Goal: Task Accomplishment & Management: Manage account settings

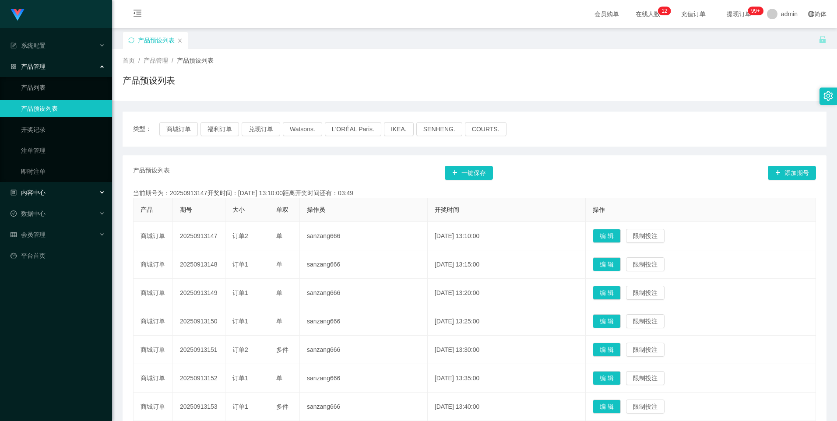
click at [42, 193] on span "内容中心" at bounding box center [28, 192] width 35 height 7
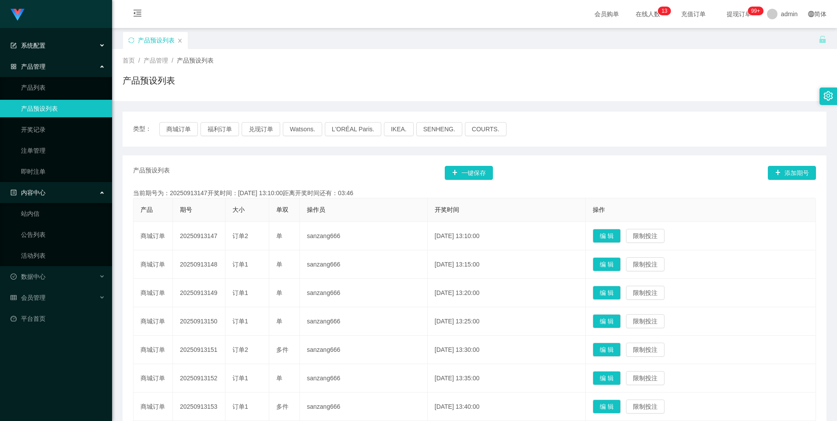
click at [64, 49] on div "系统配置" at bounding box center [56, 46] width 112 height 18
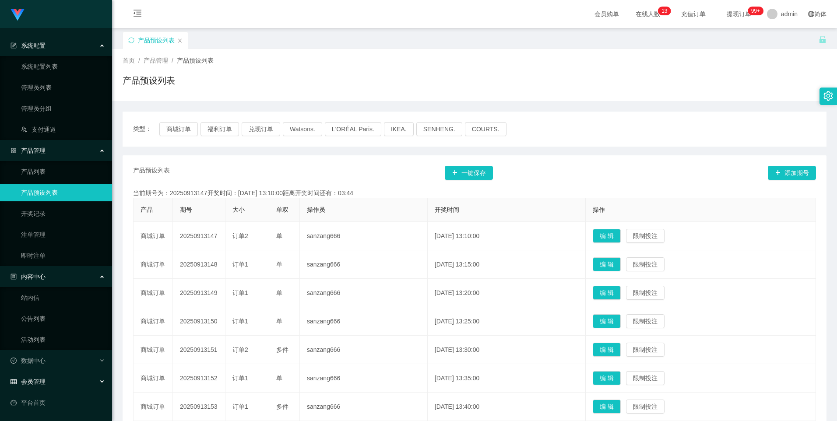
drag, startPoint x: 42, startPoint y: 383, endPoint x: 44, endPoint y: 378, distance: 5.8
click at [42, 383] on span "会员管理" at bounding box center [28, 381] width 35 height 7
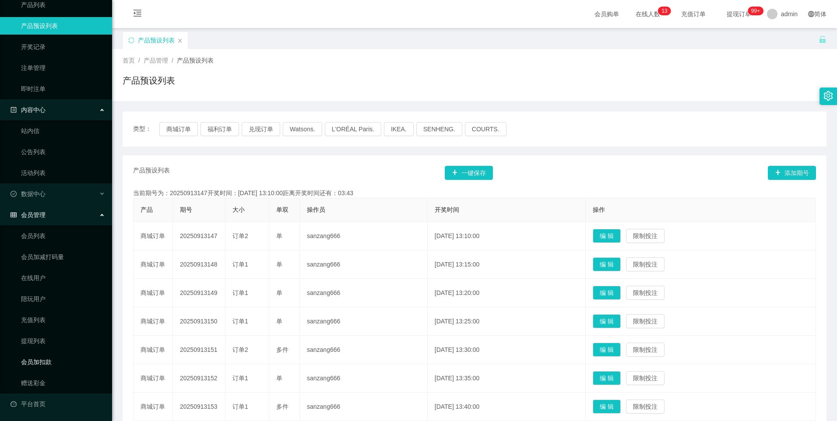
scroll to position [167, 0]
click at [41, 385] on link "赠送彩金" at bounding box center [63, 383] width 84 height 18
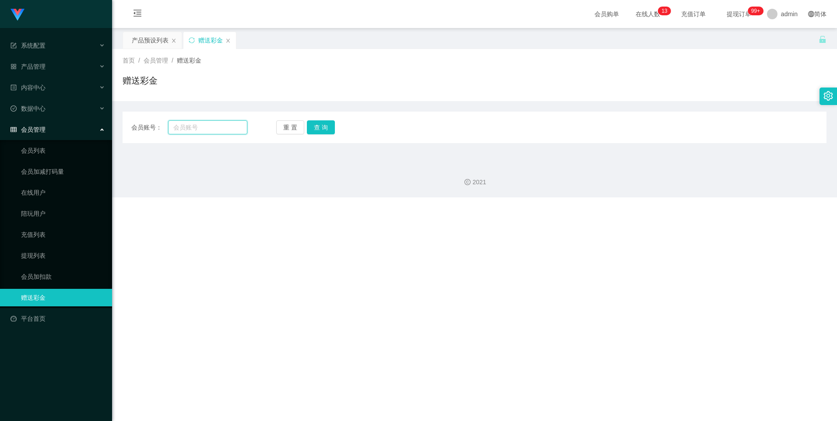
click at [206, 124] on input "text" at bounding box center [207, 127] width 79 height 14
paste input "[PERSON_NAME]"
type input "[PERSON_NAME]"
click at [321, 124] on button "查 询" at bounding box center [321, 127] width 28 height 14
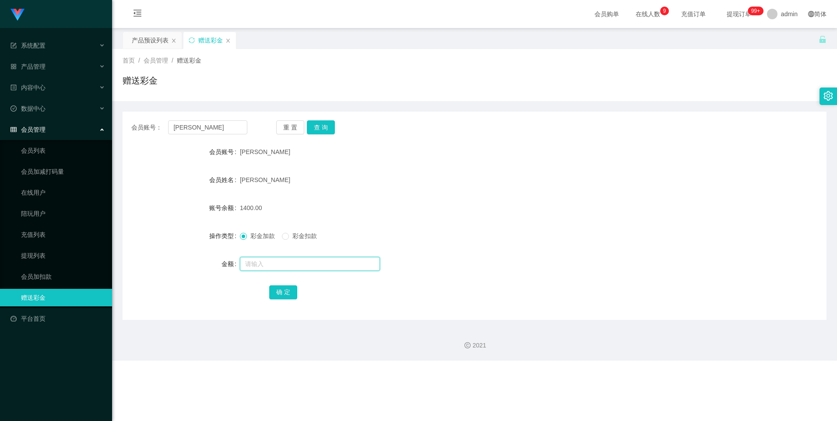
click at [269, 261] on input "text" at bounding box center [310, 264] width 140 height 14
click at [289, 237] on span at bounding box center [285, 236] width 7 height 7
drag, startPoint x: 290, startPoint y: 236, endPoint x: 272, endPoint y: 260, distance: 29.8
click at [271, 262] on input "text" at bounding box center [310, 264] width 140 height 14
click at [287, 240] on label "彩金扣款" at bounding box center [301, 236] width 39 height 9
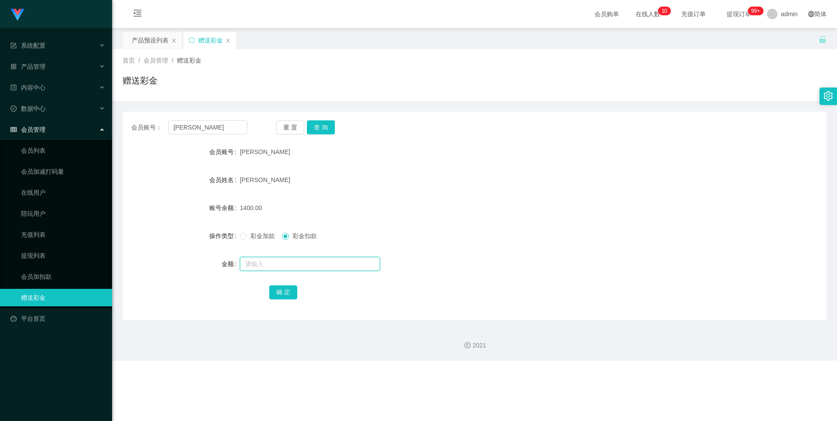
click at [272, 261] on input "text" at bounding box center [310, 264] width 140 height 14
type input "400"
drag, startPoint x: 288, startPoint y: 293, endPoint x: 324, endPoint y: 287, distance: 36.3
click at [288, 293] on button "确 定" at bounding box center [283, 293] width 28 height 14
